Goal: Task Accomplishment & Management: Complete application form

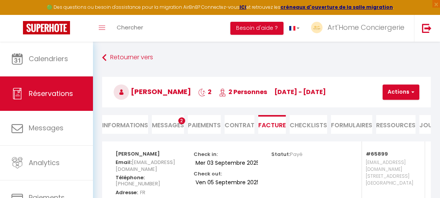
select select "cleaning"
select select "other"
select select "taxes"
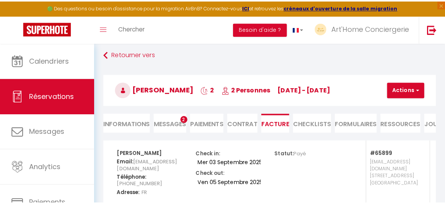
scroll to position [5, 0]
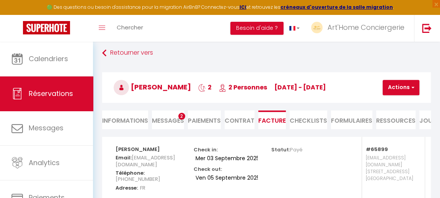
click at [159, 23] on div "Toggle menubar Chercher BUTTON Besoin d'aide ? Art'Home Conciergerie Paramètres…" at bounding box center [244, 28] width 379 height 27
click at [142, 28] on span "Chercher" at bounding box center [130, 27] width 26 height 8
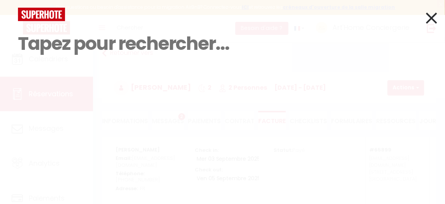
click at [122, 47] on input at bounding box center [222, 43] width 409 height 45
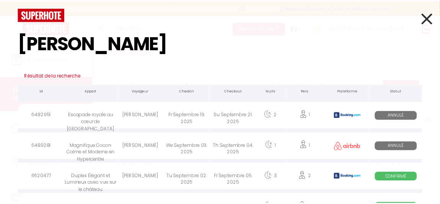
scroll to position [17, 0]
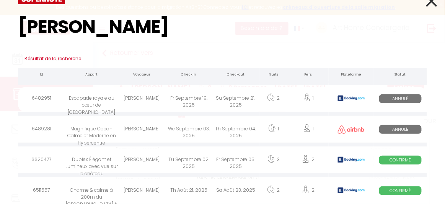
type input "Sarah"
click at [146, 162] on div "sarah clementoni" at bounding box center [141, 160] width 47 height 25
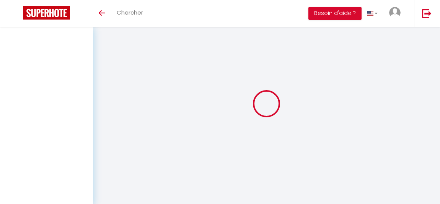
select select
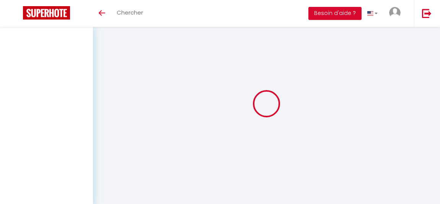
select select
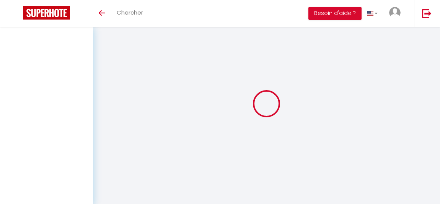
select select
checkbox input "false"
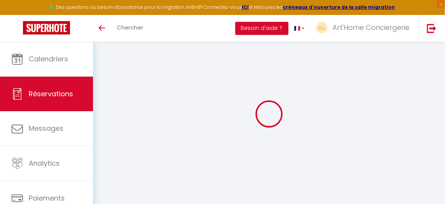
select select
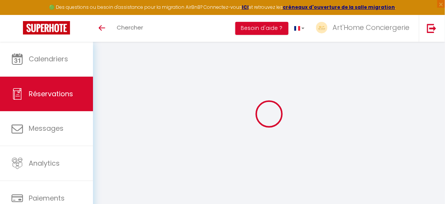
select select
checkbox input "false"
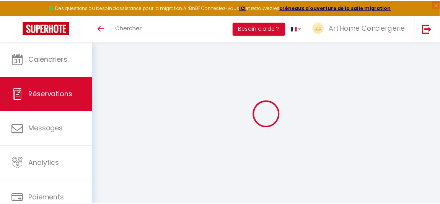
scroll to position [20, 0]
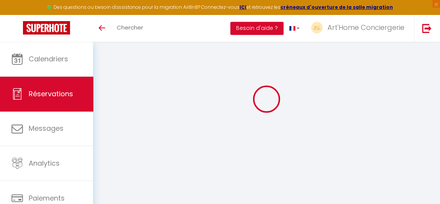
select select
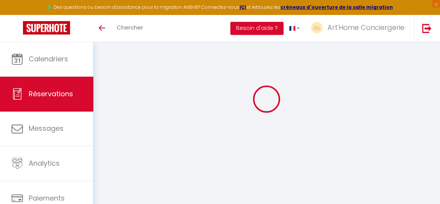
select select
checkbox input "false"
select select
type input "[PERSON_NAME]"
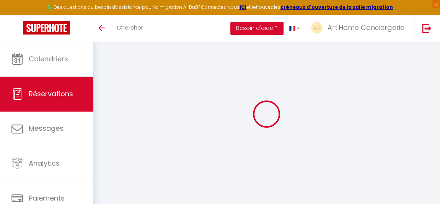
type input "clementoni"
type input "scleme.183241@guest.booking.com"
type input "clementoni_sarah@yahoo.fr"
type input "+33682336659"
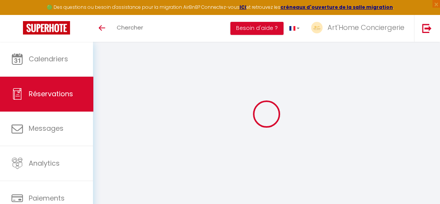
select select "FR"
type input "10"
type input "50.73"
type input "4.37"
select select "33469"
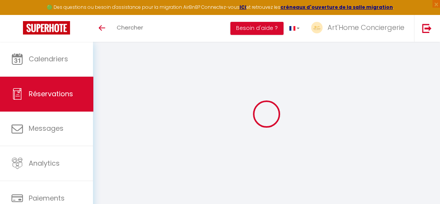
select select "1"
select select
type input "2"
select select "12"
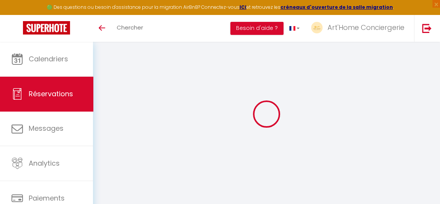
select select
type input "248.4"
checkbox input "false"
type input "0"
select select "2"
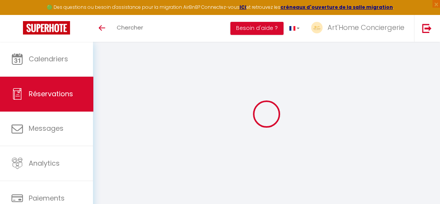
type input "0"
select select
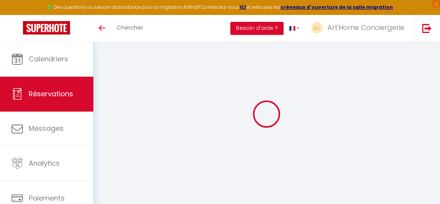
select select "14"
checkbox input "false"
select select
checkbox input "false"
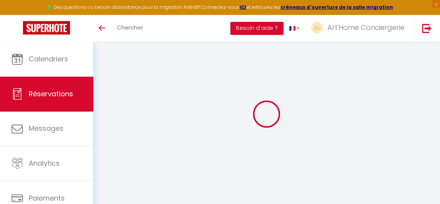
select select
checkbox input "false"
select select
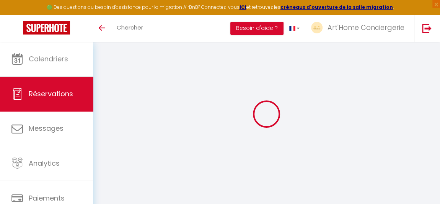
checkbox input "false"
type \?0 "** THIS RESERVATION HAS BEEN PRE-PAID ** BOOKING NOTE : Payment charge is EUR 4…"
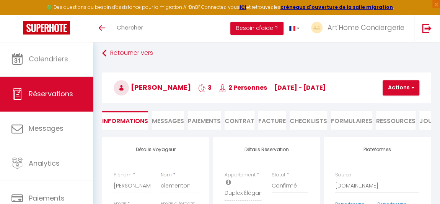
type input "40"
type input "13.66"
select select
checkbox input "false"
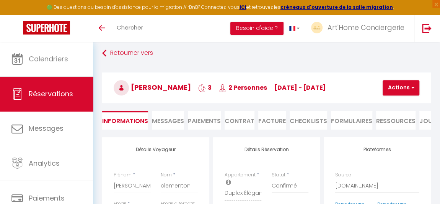
select select "20:30"
select select "09:00"
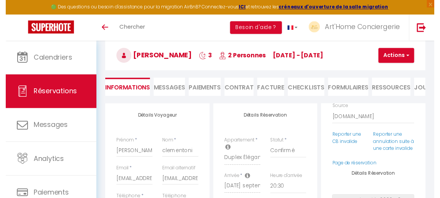
scroll to position [36, 0]
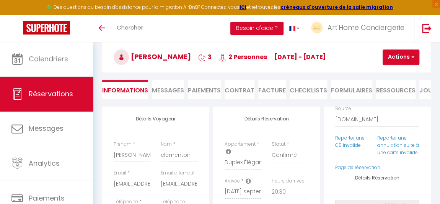
click at [275, 91] on li "Facture" at bounding box center [272, 89] width 28 height 19
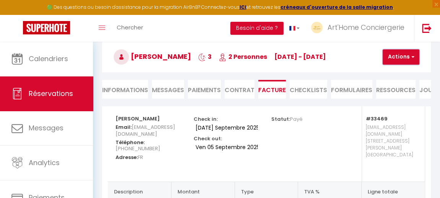
click at [412, 63] on button "Actions" at bounding box center [401, 56] width 37 height 15
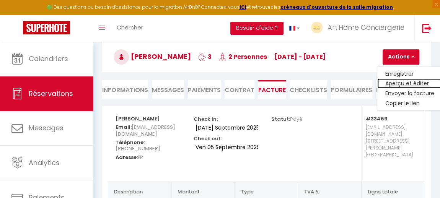
click at [411, 83] on link "Aperçu et éditer" at bounding box center [409, 84] width 64 height 10
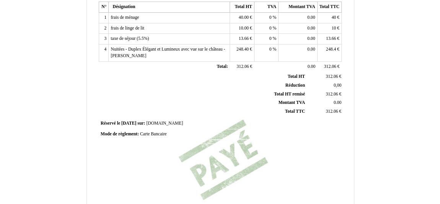
scroll to position [257, 0]
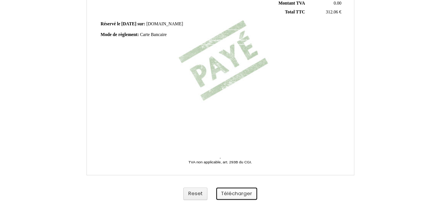
click at [236, 195] on button "Télécharger" at bounding box center [236, 193] width 41 height 13
